Goal: Task Accomplishment & Management: Use online tool/utility

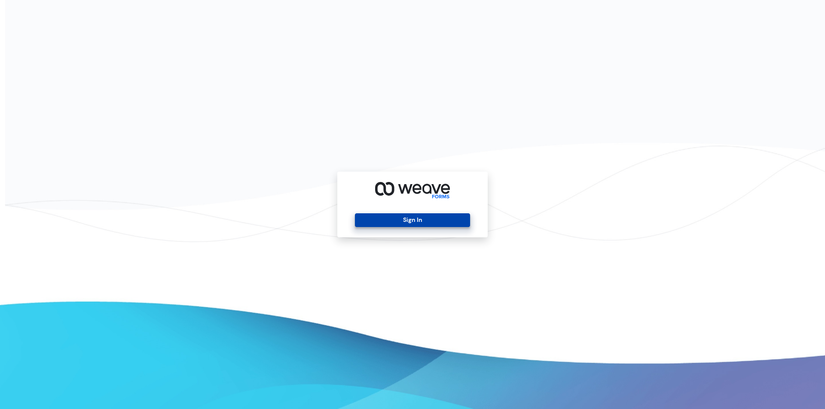
click at [397, 217] on button "Sign In" at bounding box center [412, 221] width 115 height 14
